Goal: Information Seeking & Learning: Learn about a topic

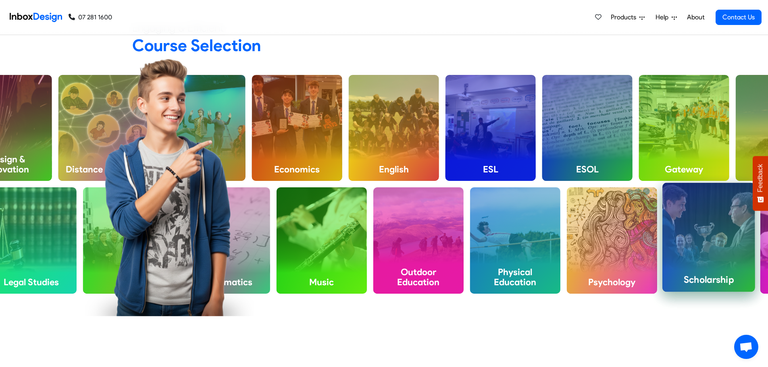
scroll to position [564, 0]
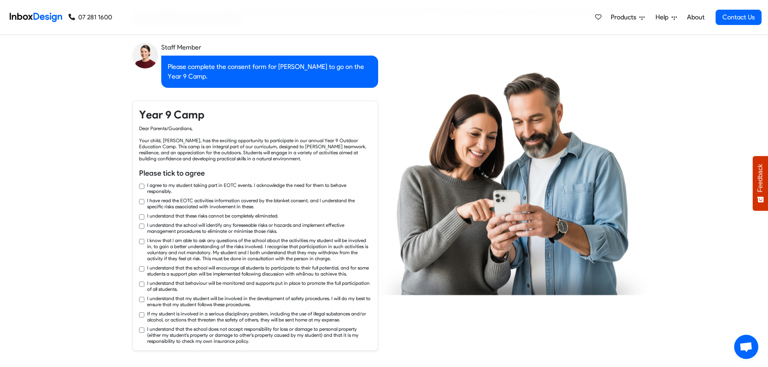
checkbox input "true"
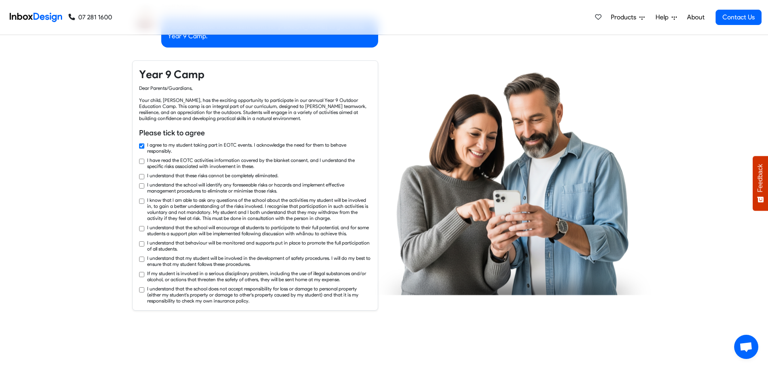
checkbox input "true"
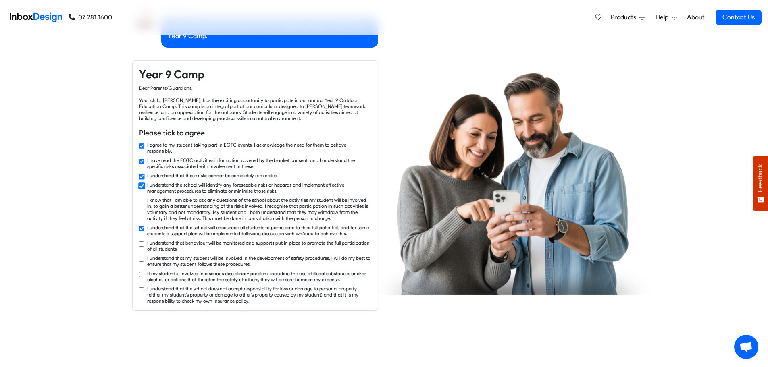
checkbox input "true"
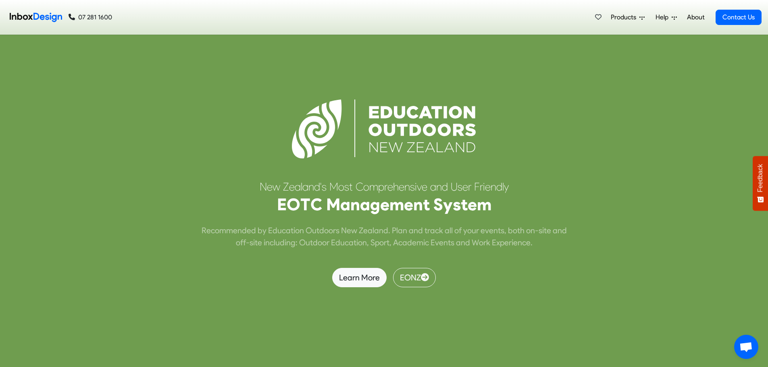
scroll to position [2419, 0]
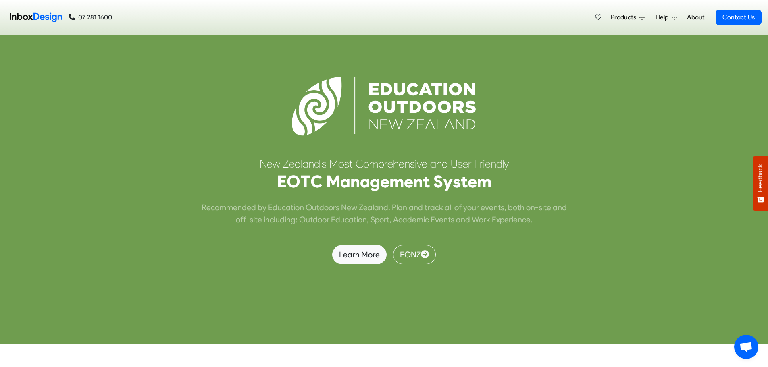
click at [633, 17] on span "Products" at bounding box center [625, 17] width 29 height 10
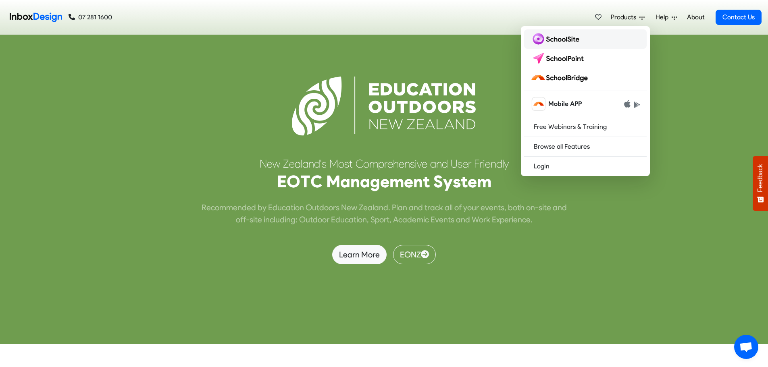
click at [578, 37] on img at bounding box center [557, 39] width 52 height 13
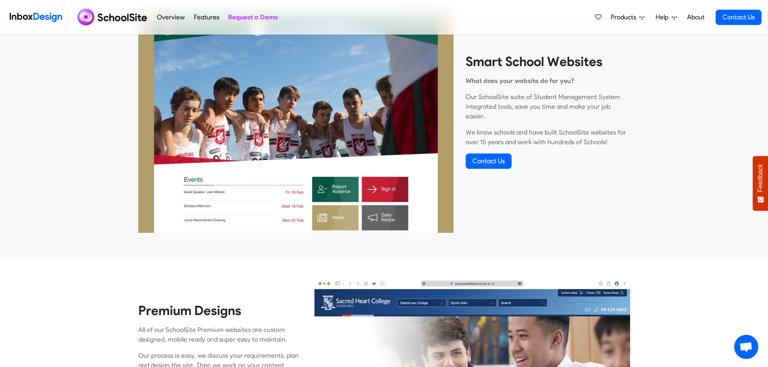
scroll to position [484, 0]
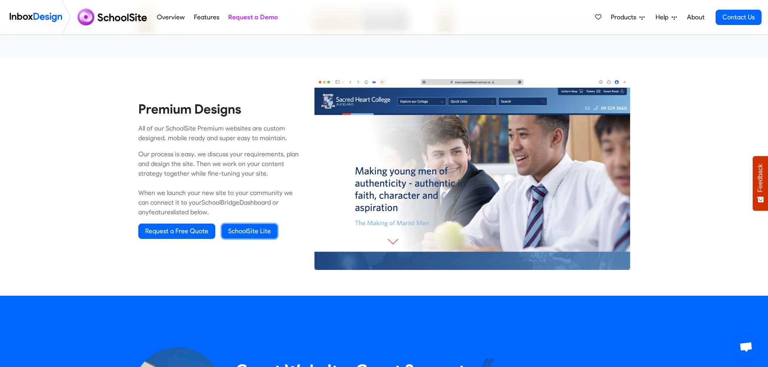
click at [248, 233] on link "SchoolSite Lite" at bounding box center [250, 231] width 56 height 15
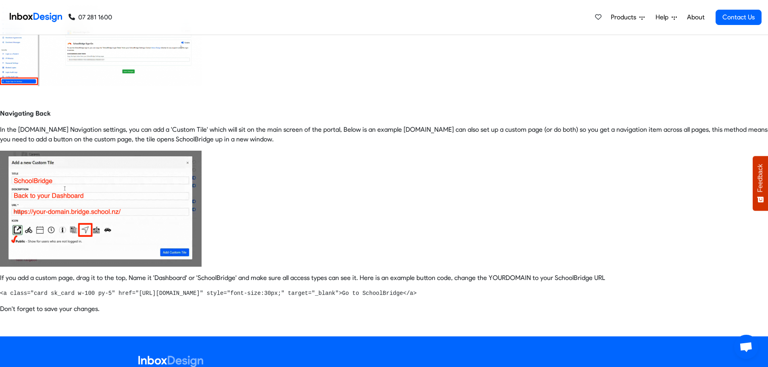
scroll to position [403, 0]
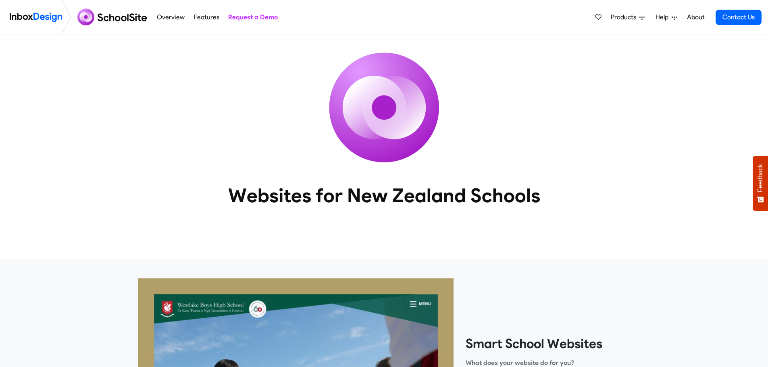
scroll to position [484, 0]
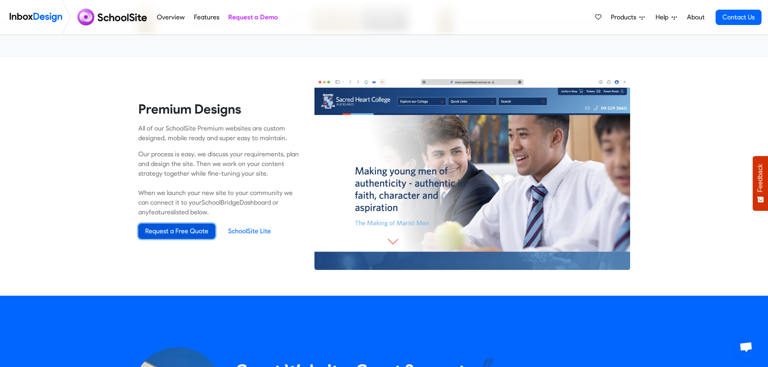
click at [179, 228] on link "Request a Free Quote" at bounding box center [176, 231] width 77 height 15
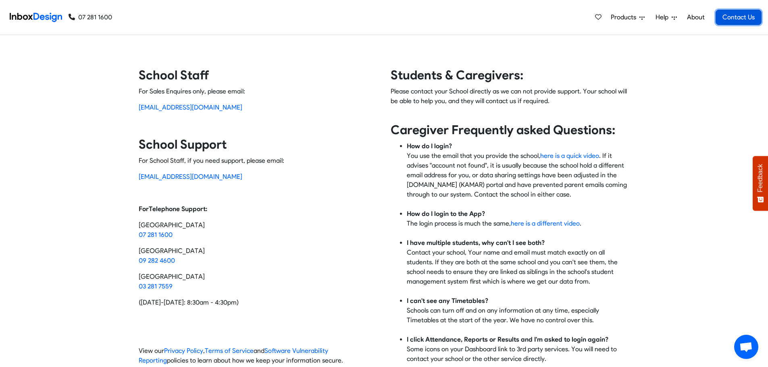
click at [747, 16] on link "Contact Us" at bounding box center [739, 17] width 46 height 15
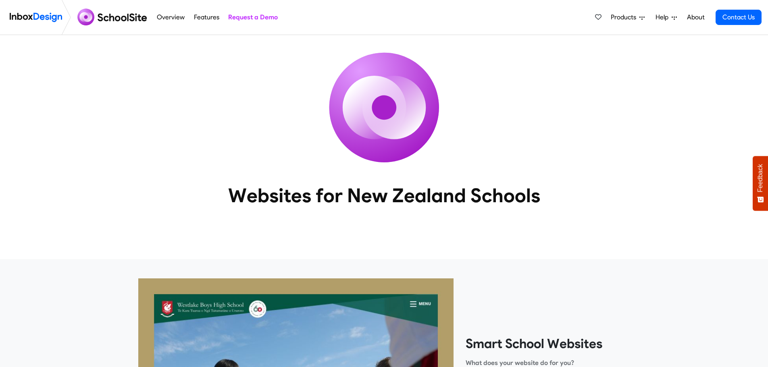
scroll to position [484, 0]
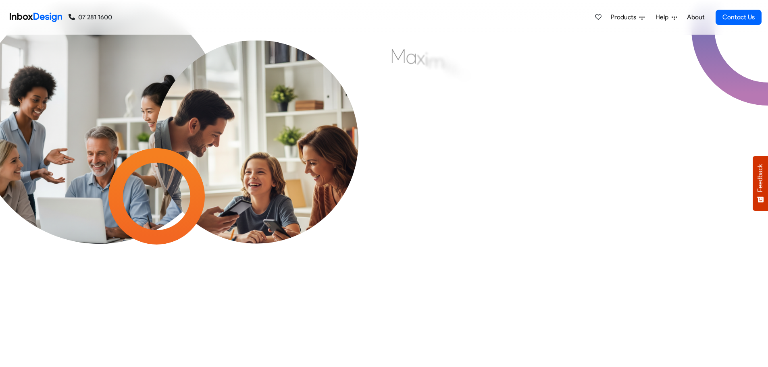
scroll to position [2420, 0]
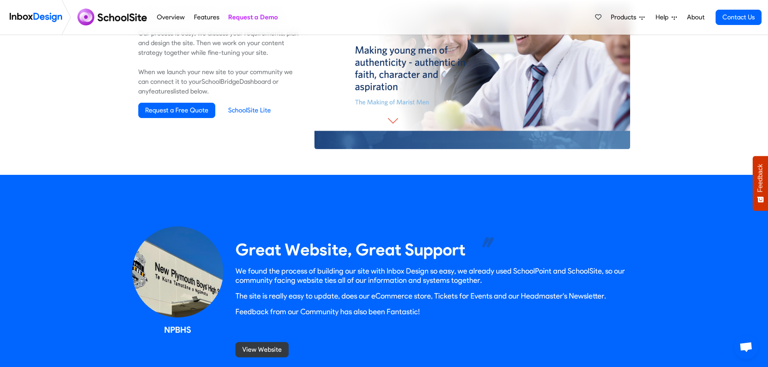
scroll to position [766, 0]
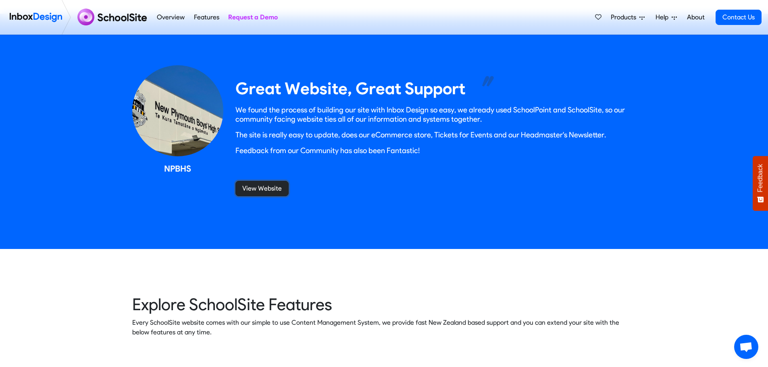
click at [271, 188] on link "View Website" at bounding box center [261, 188] width 53 height 15
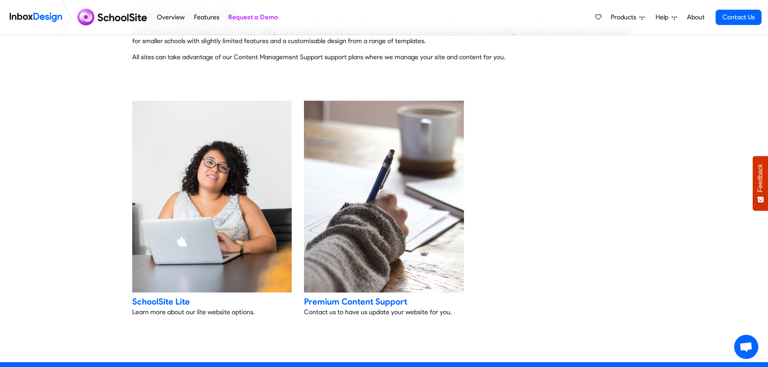
scroll to position [1653, 0]
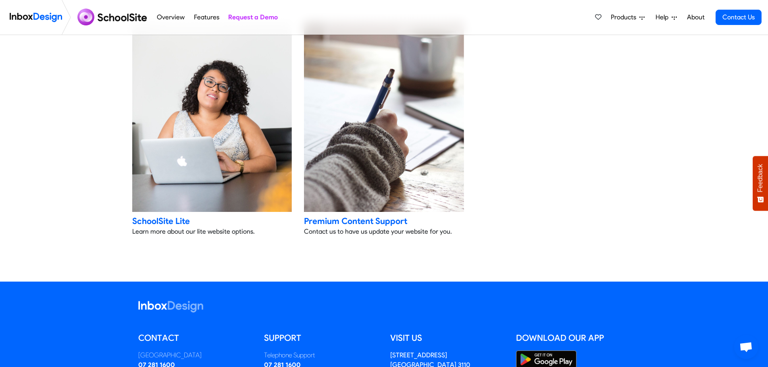
click at [383, 218] on div "Premium Content Support" at bounding box center [384, 221] width 160 height 12
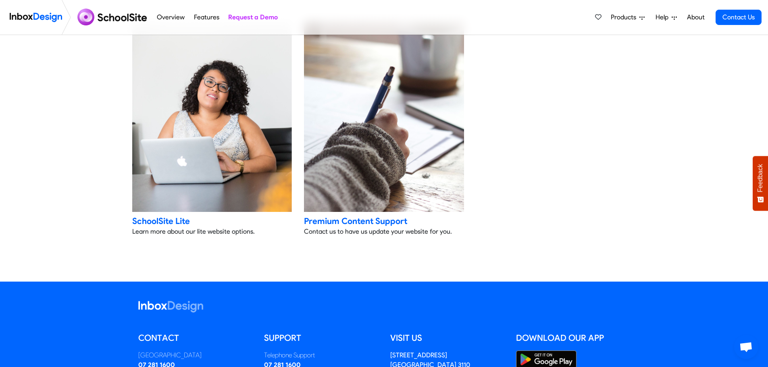
click at [394, 164] on img at bounding box center [384, 116] width 168 height 202
